Goal: Task Accomplishment & Management: Manage account settings

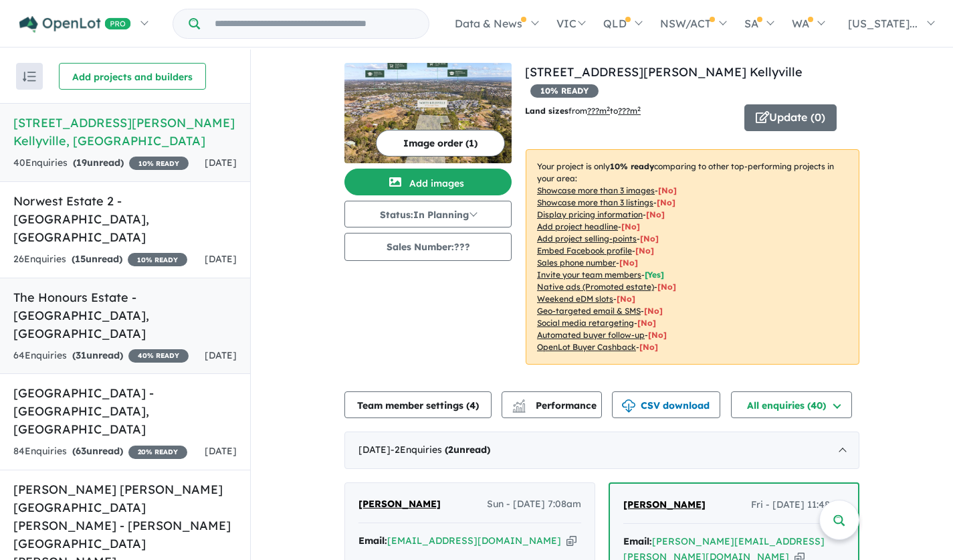
click at [146, 297] on h5 "The Honours Estate - Norwest , NSW" at bounding box center [124, 315] width 223 height 54
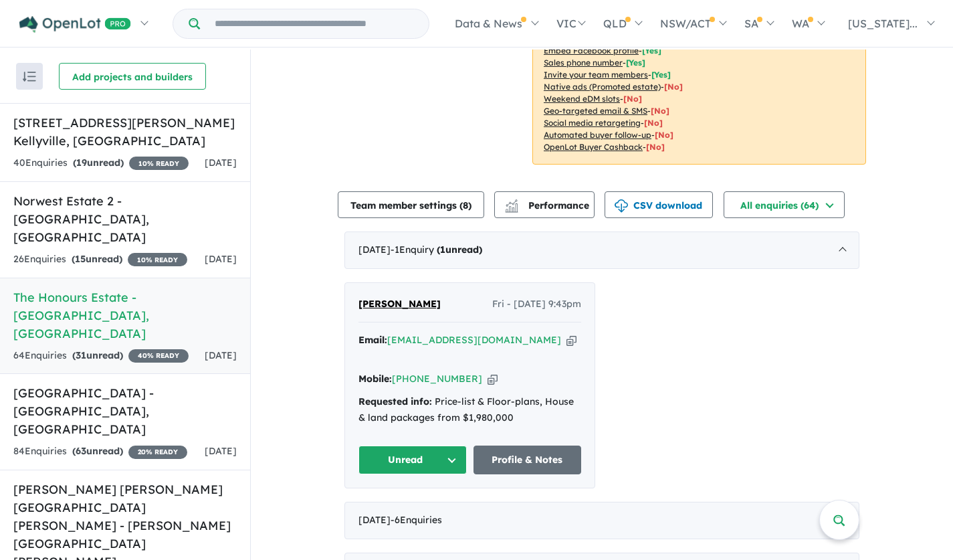
scroll to position [401, 0]
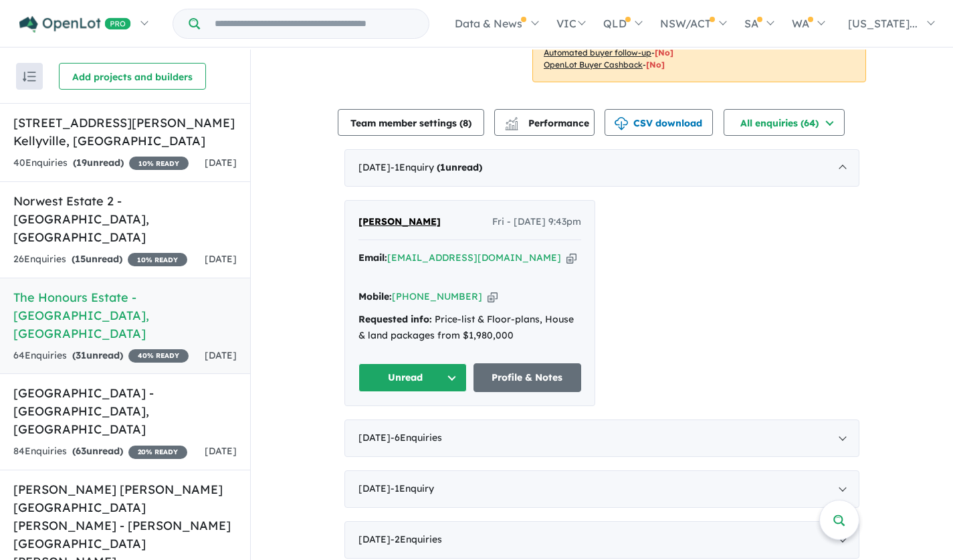
click at [414, 220] on span "HYUNWOO JANG" at bounding box center [399, 221] width 82 height 12
click at [384, 363] on button "Unread" at bounding box center [412, 377] width 108 height 29
click at [390, 427] on button "Assigned" at bounding box center [417, 439] width 116 height 31
click at [131, 215] on h5 "Norwest Estate 2 - Norwest , NSW" at bounding box center [124, 219] width 223 height 54
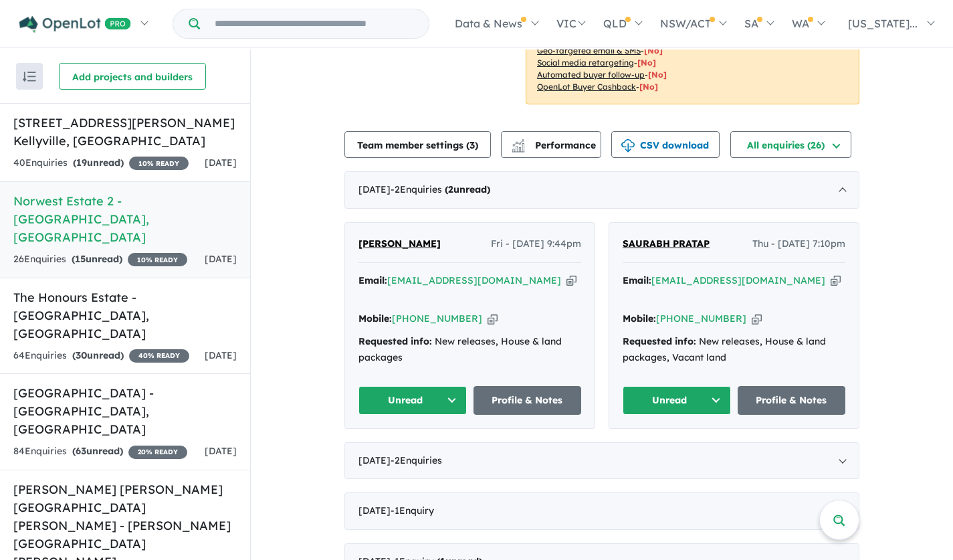
scroll to position [267, 0]
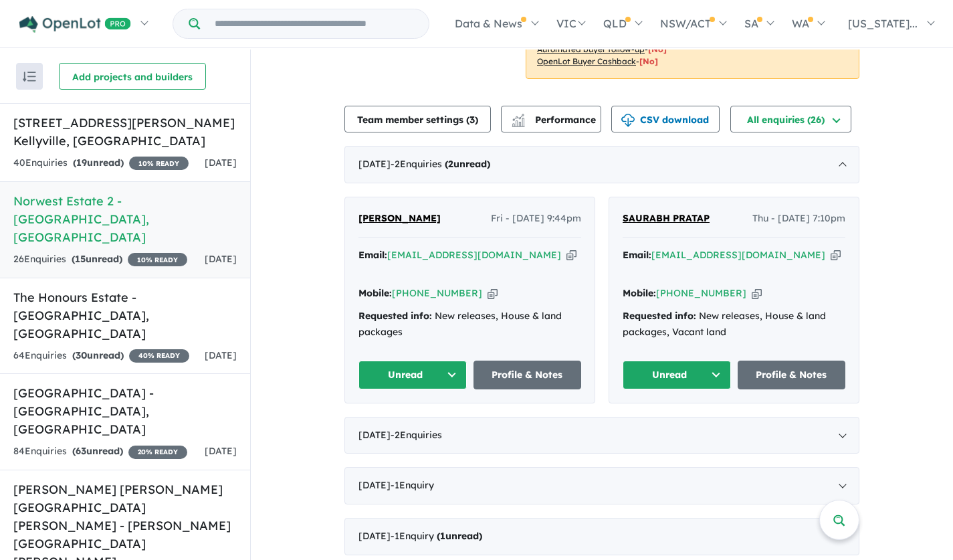
click at [424, 217] on span "HYUNWOO JANG" at bounding box center [399, 218] width 82 height 12
click at [673, 215] on span "SAURABH PRATAP" at bounding box center [665, 218] width 87 height 12
click at [679, 360] on button "Unread" at bounding box center [676, 374] width 108 height 29
click at [653, 422] on button "Assigned" at bounding box center [681, 437] width 116 height 31
click at [386, 360] on button "Unread" at bounding box center [412, 374] width 108 height 29
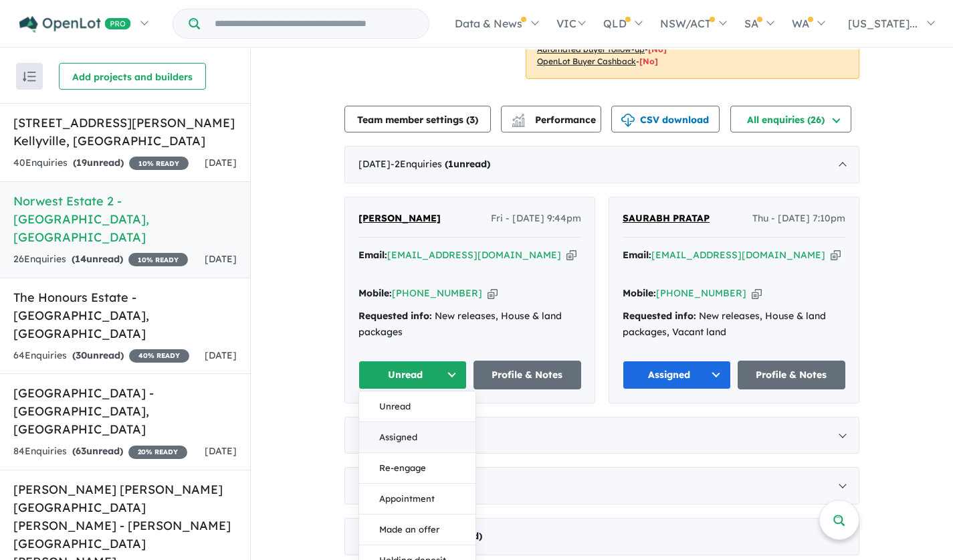
click at [398, 422] on button "Assigned" at bounding box center [417, 437] width 116 height 31
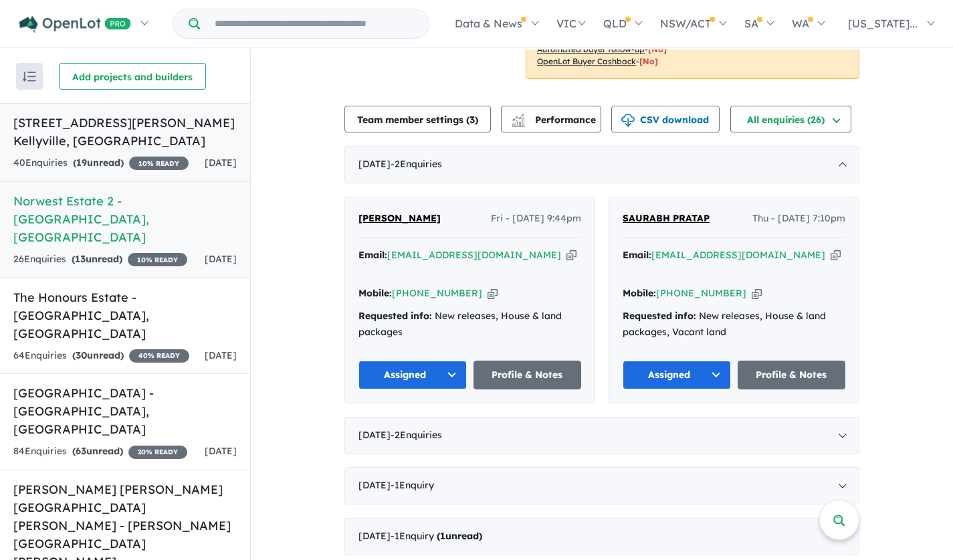
click at [145, 120] on h5 "67 Stringer Road - North Kellyville , NSW" at bounding box center [124, 132] width 223 height 36
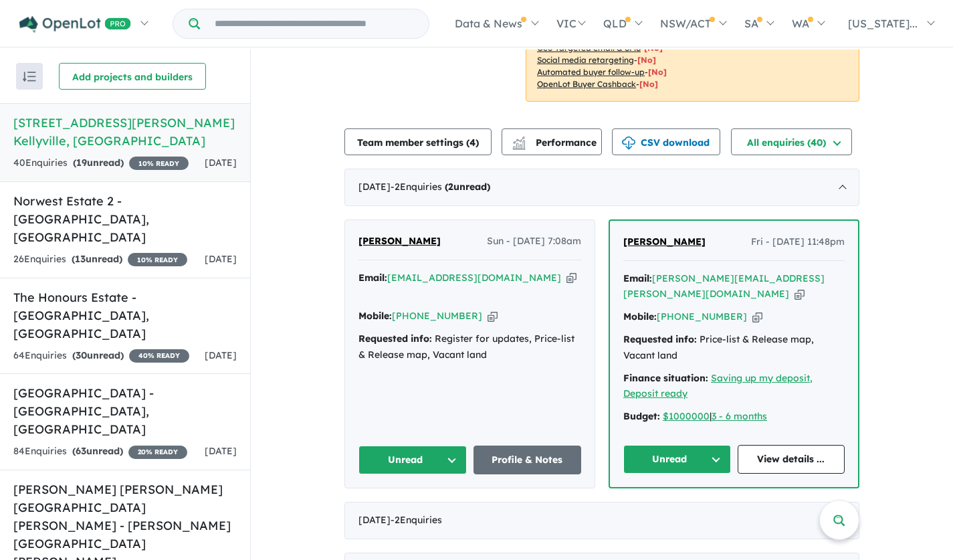
scroll to position [267, 0]
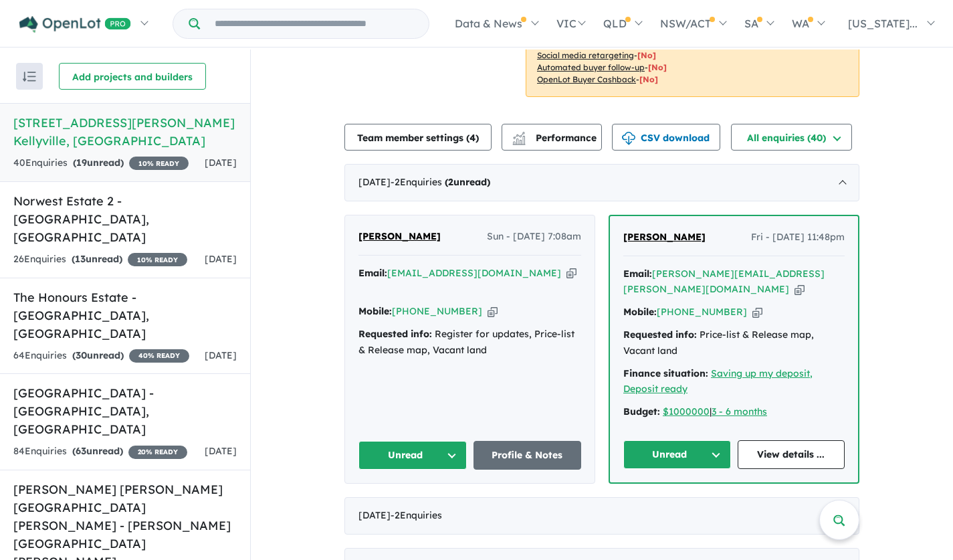
click at [679, 231] on span "Sheryar Chudry" at bounding box center [664, 237] width 82 height 12
click at [666, 440] on button "Unread" at bounding box center [677, 454] width 108 height 29
click at [675, 440] on button "Unread" at bounding box center [677, 454] width 108 height 29
click at [644, 501] on button "Assigned" at bounding box center [682, 516] width 116 height 31
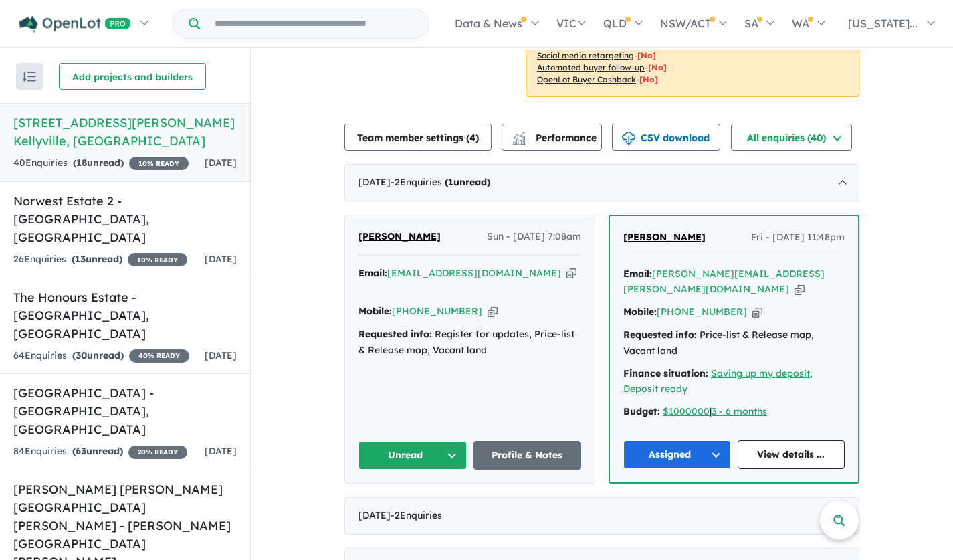
click at [385, 230] on span "[PERSON_NAME]" at bounding box center [399, 236] width 82 height 12
click at [395, 441] on button "Unread" at bounding box center [412, 455] width 108 height 29
click at [388, 502] on button "Assigned" at bounding box center [417, 517] width 116 height 31
